Goal: Transaction & Acquisition: Download file/media

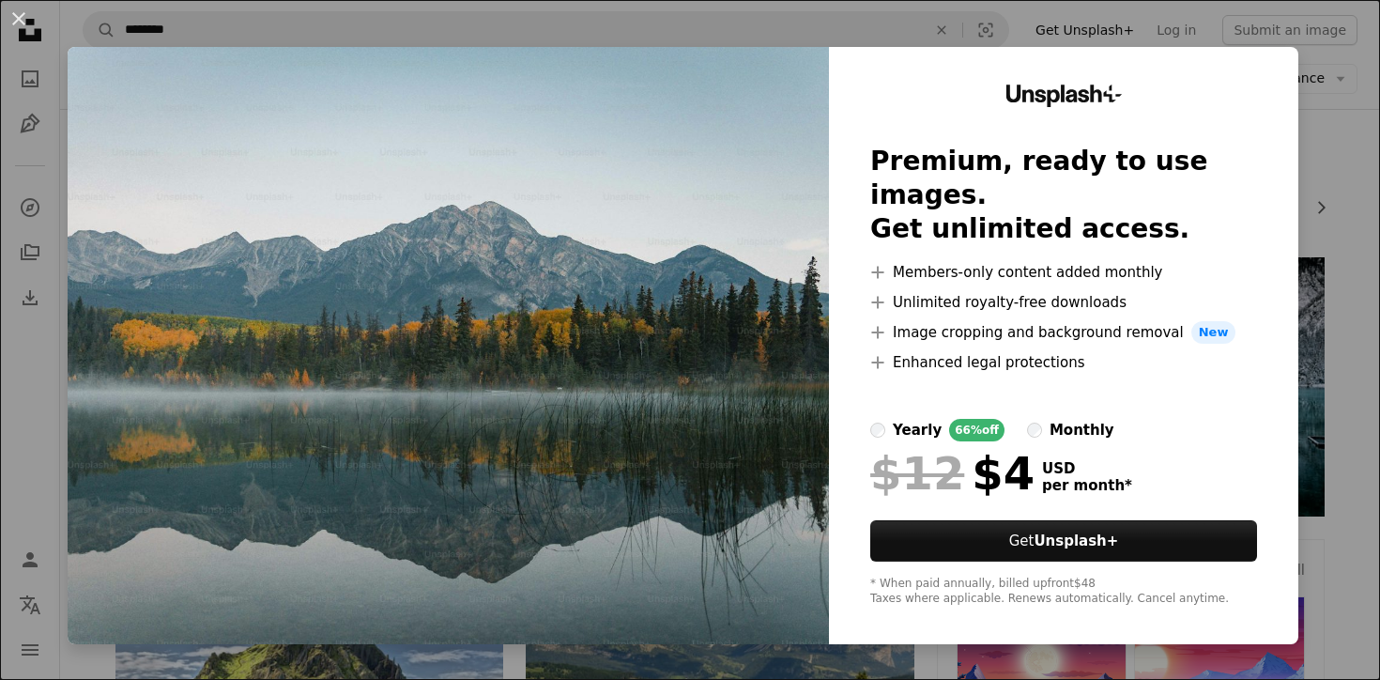
click at [611, 228] on img at bounding box center [448, 345] width 761 height 597
click at [22, 10] on button "An X shape" at bounding box center [19, 19] width 23 height 23
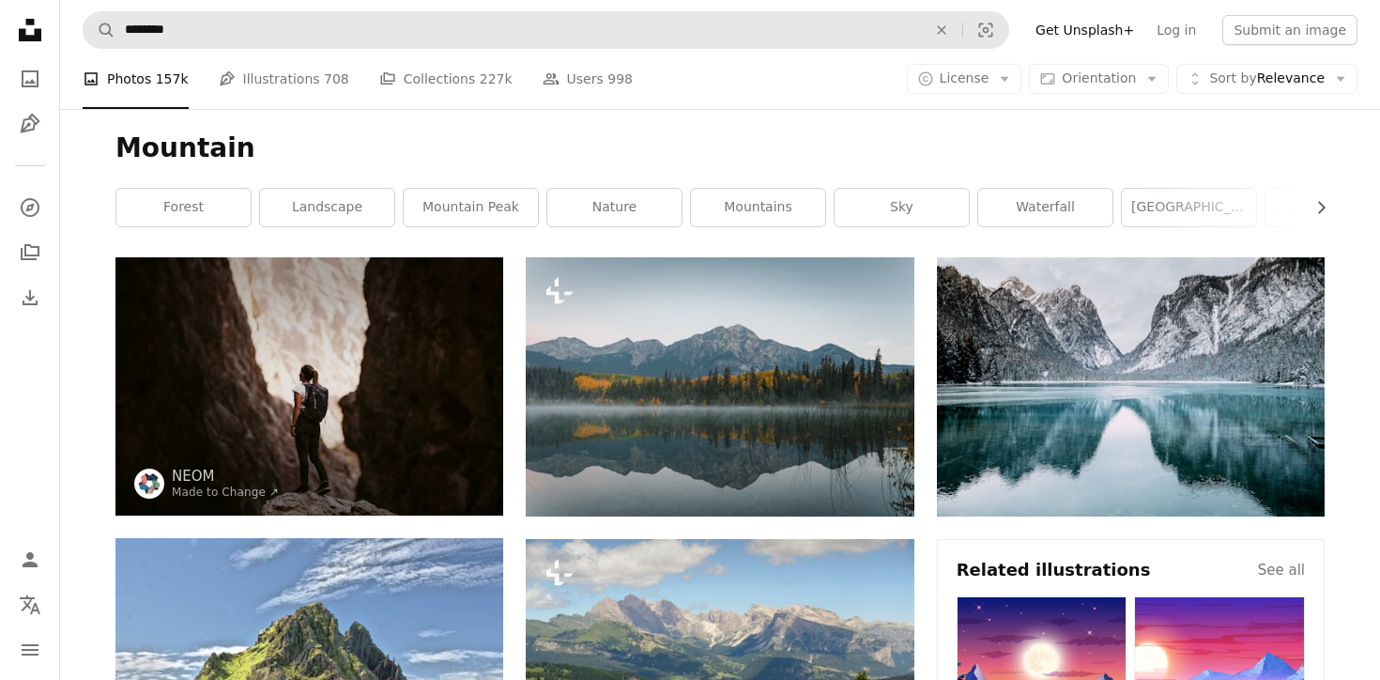
scroll to position [204, 0]
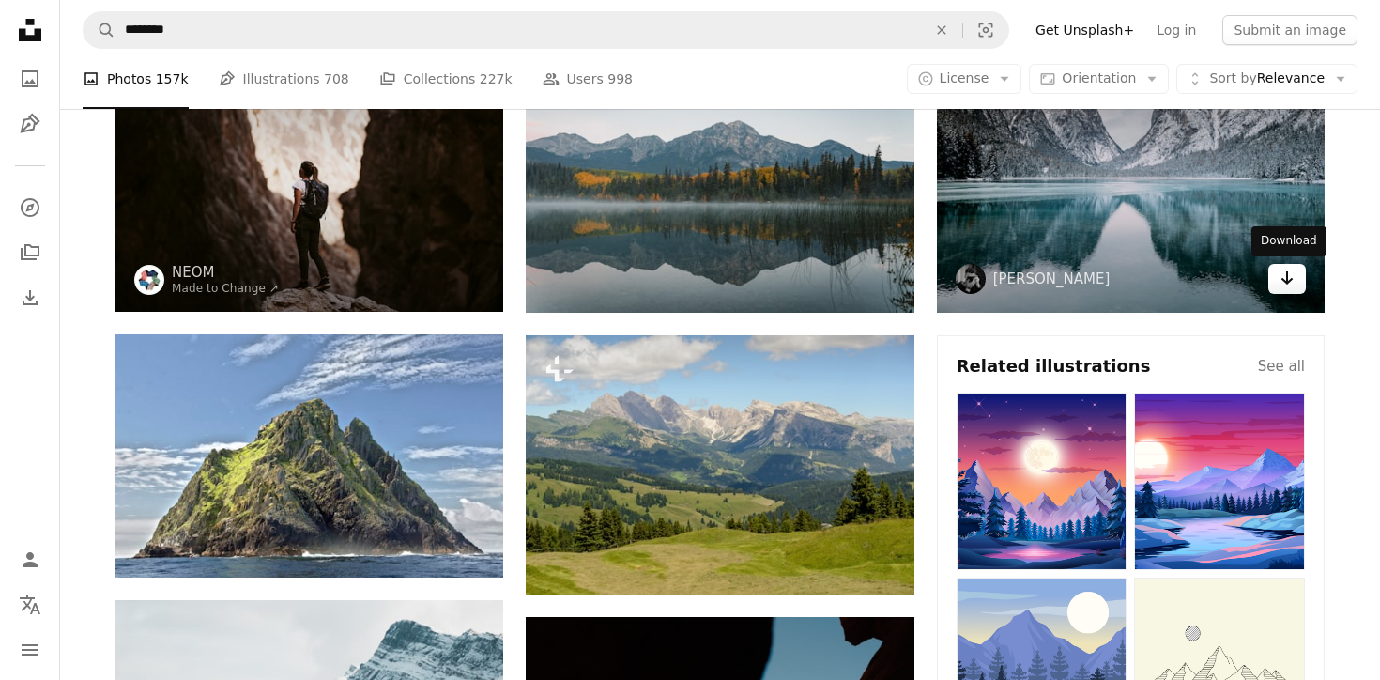
click at [1285, 278] on icon "Arrow pointing down" at bounding box center [1287, 278] width 15 height 23
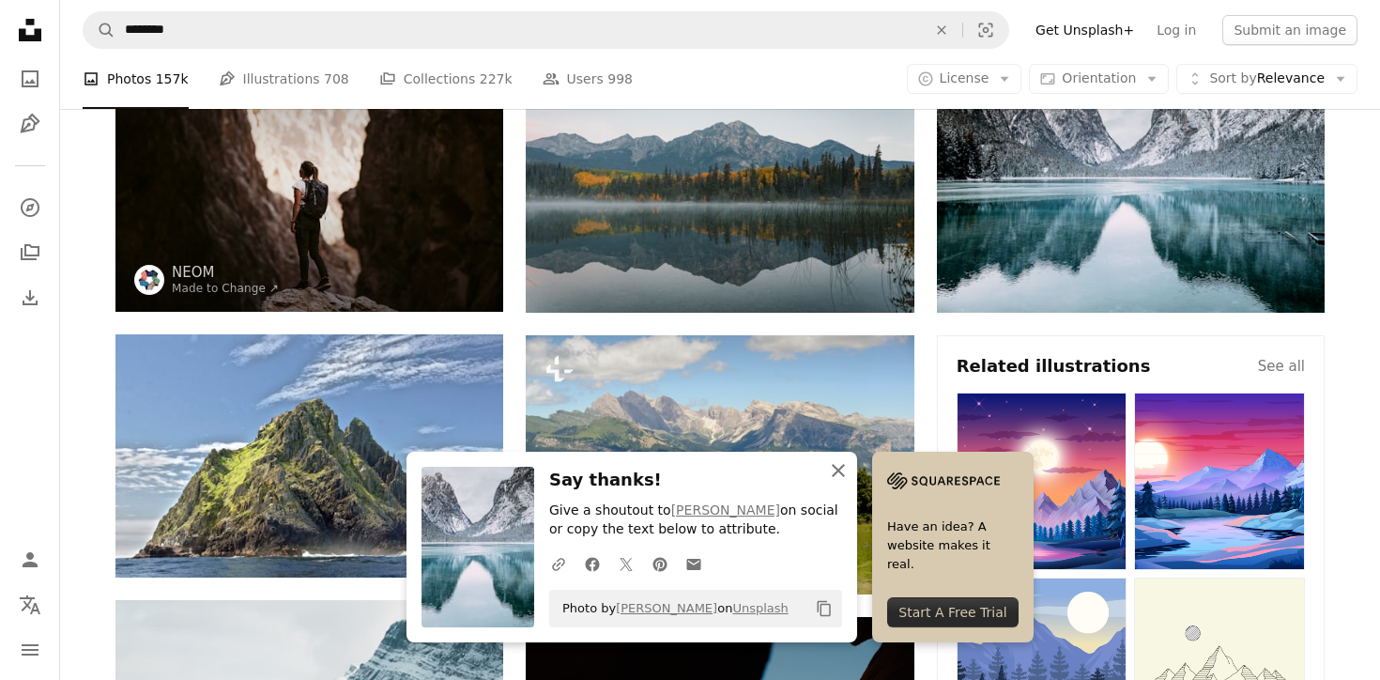
click at [822, 475] on button "An X shape Close" at bounding box center [839, 471] width 38 height 38
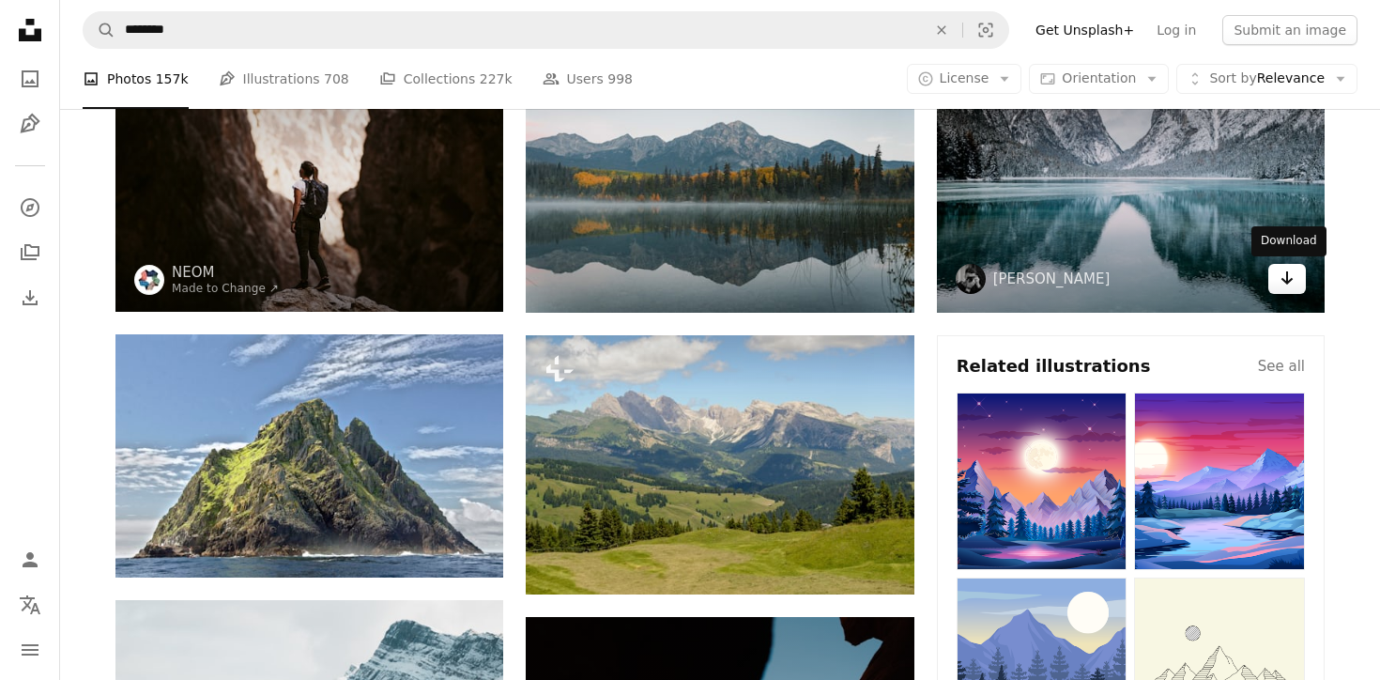
click at [1277, 269] on link "Arrow pointing down" at bounding box center [1287, 279] width 38 height 30
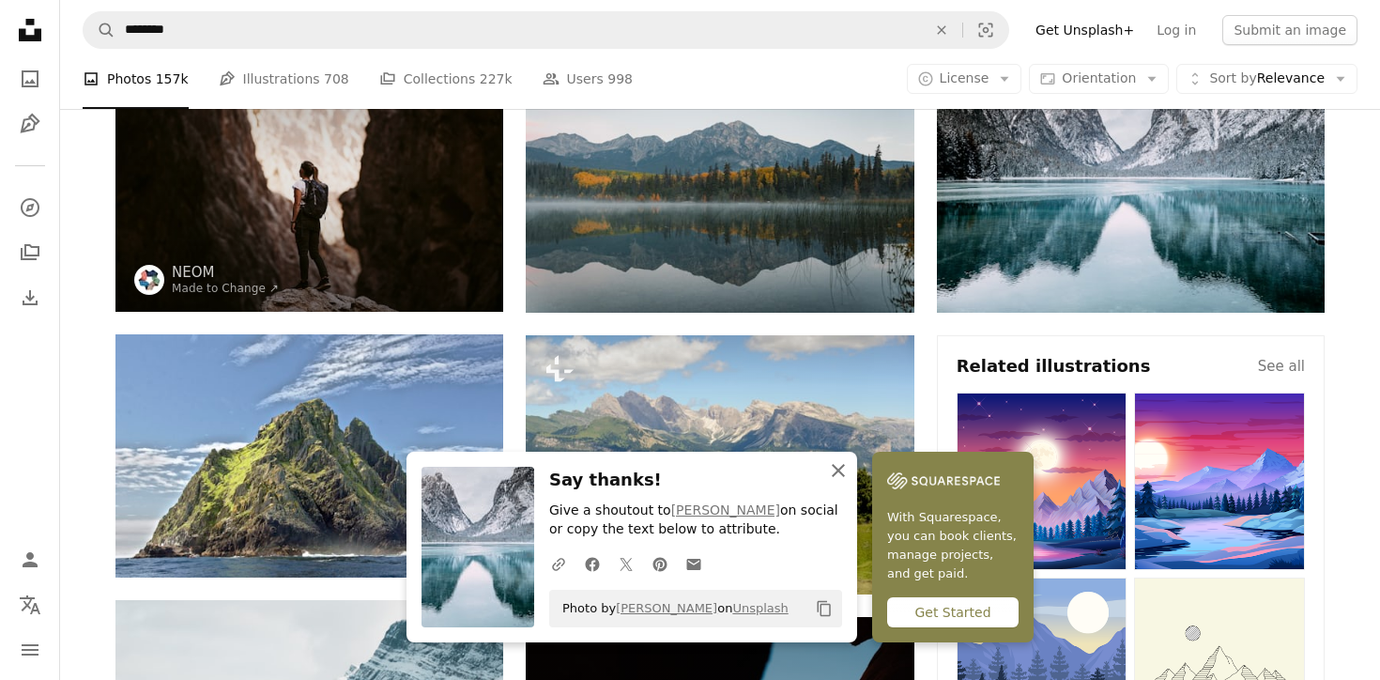
click at [847, 474] on icon "An X shape" at bounding box center [838, 470] width 23 height 23
